Goal: Task Accomplishment & Management: Use online tool/utility

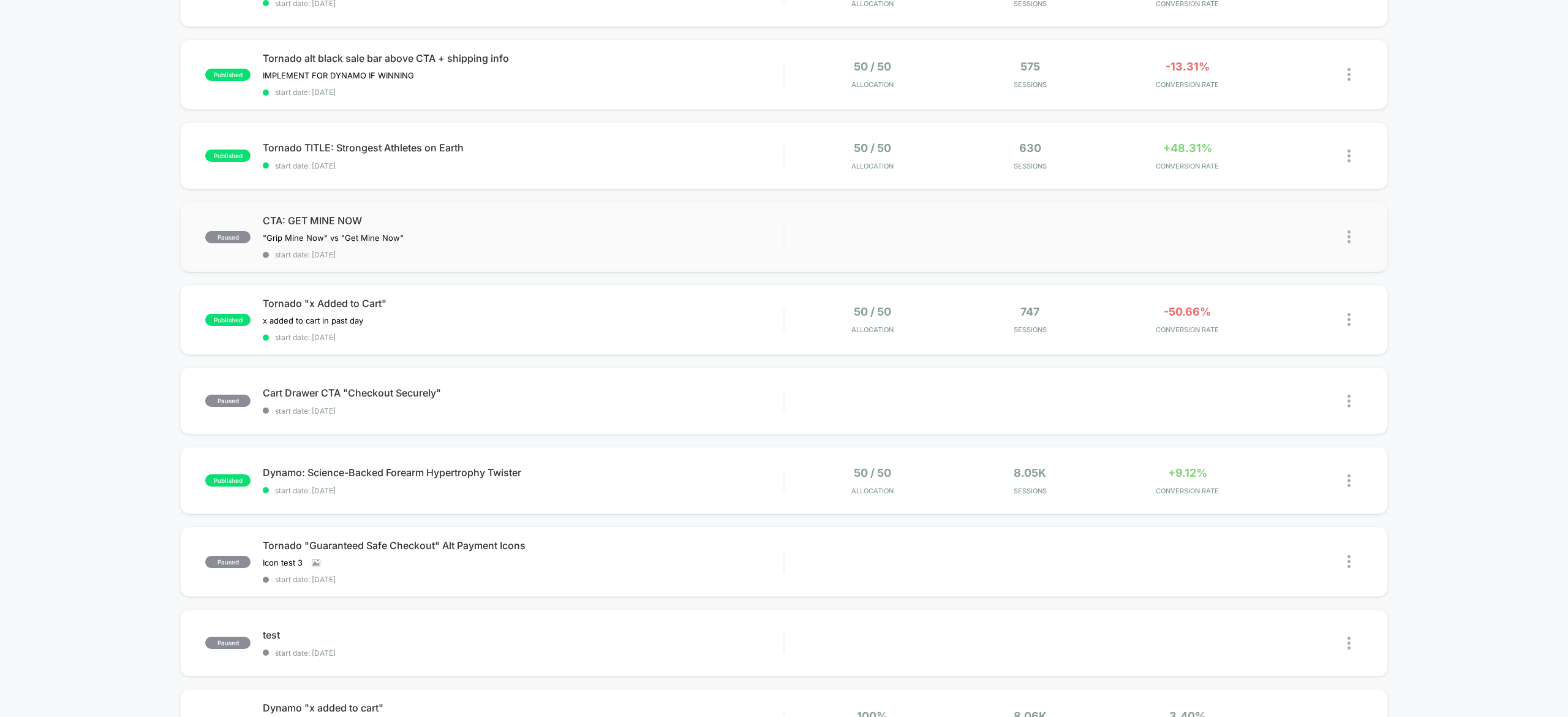
scroll to position [262, 0]
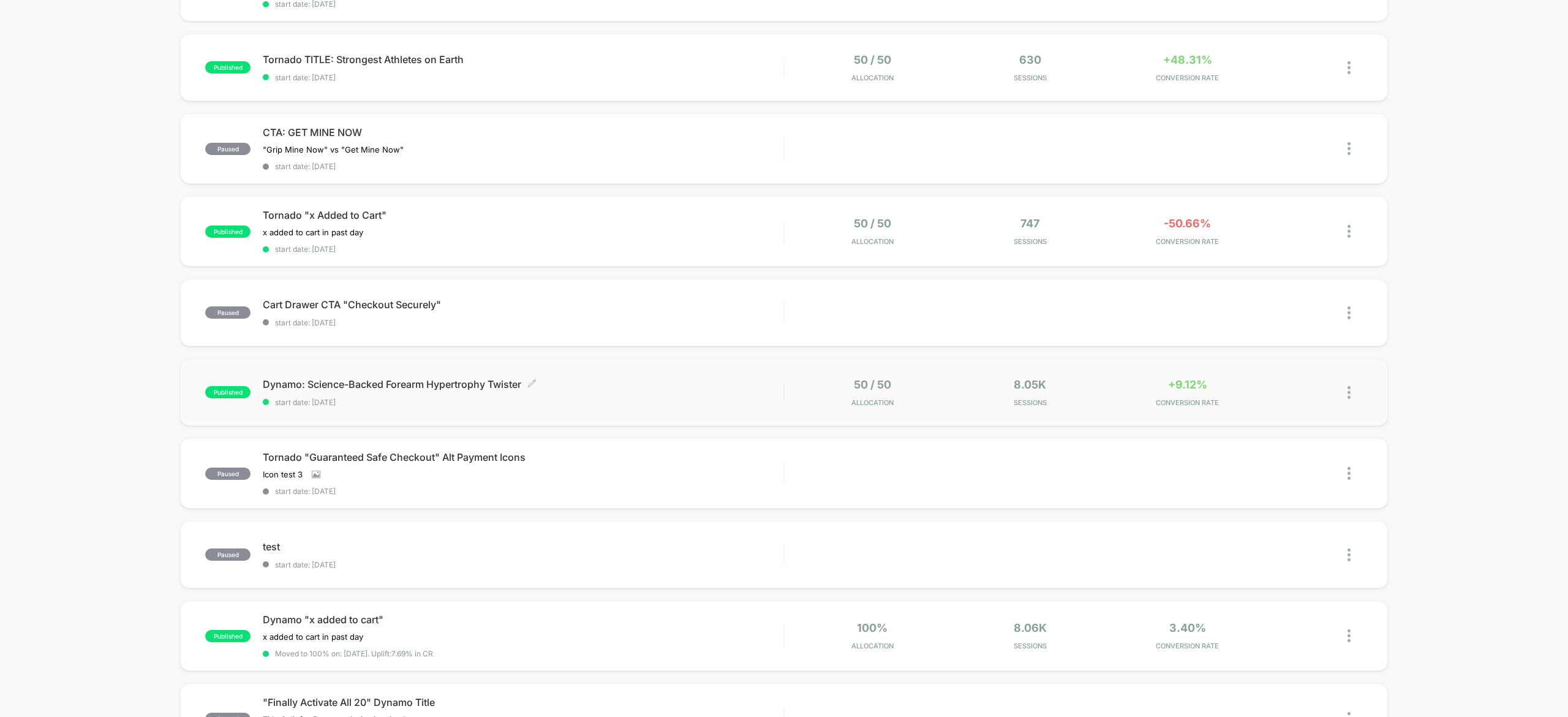
click at [669, 391] on div "Dynamo: Science-Backed Forearm Hypertrophy Twister Click to edit experience det…" at bounding box center [523, 393] width 521 height 29
